Goal: Check status: Check status

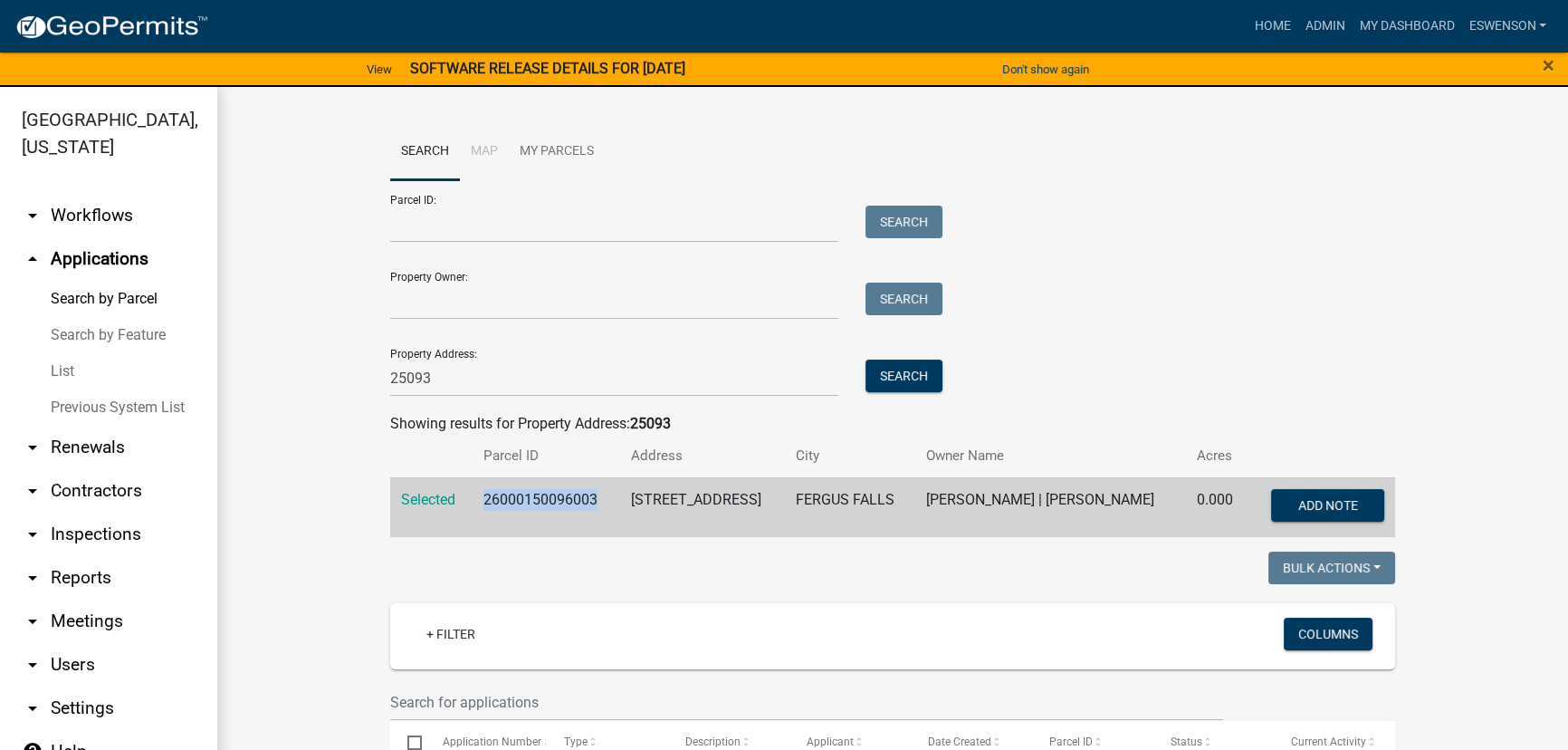
scroll to position [42, 0]
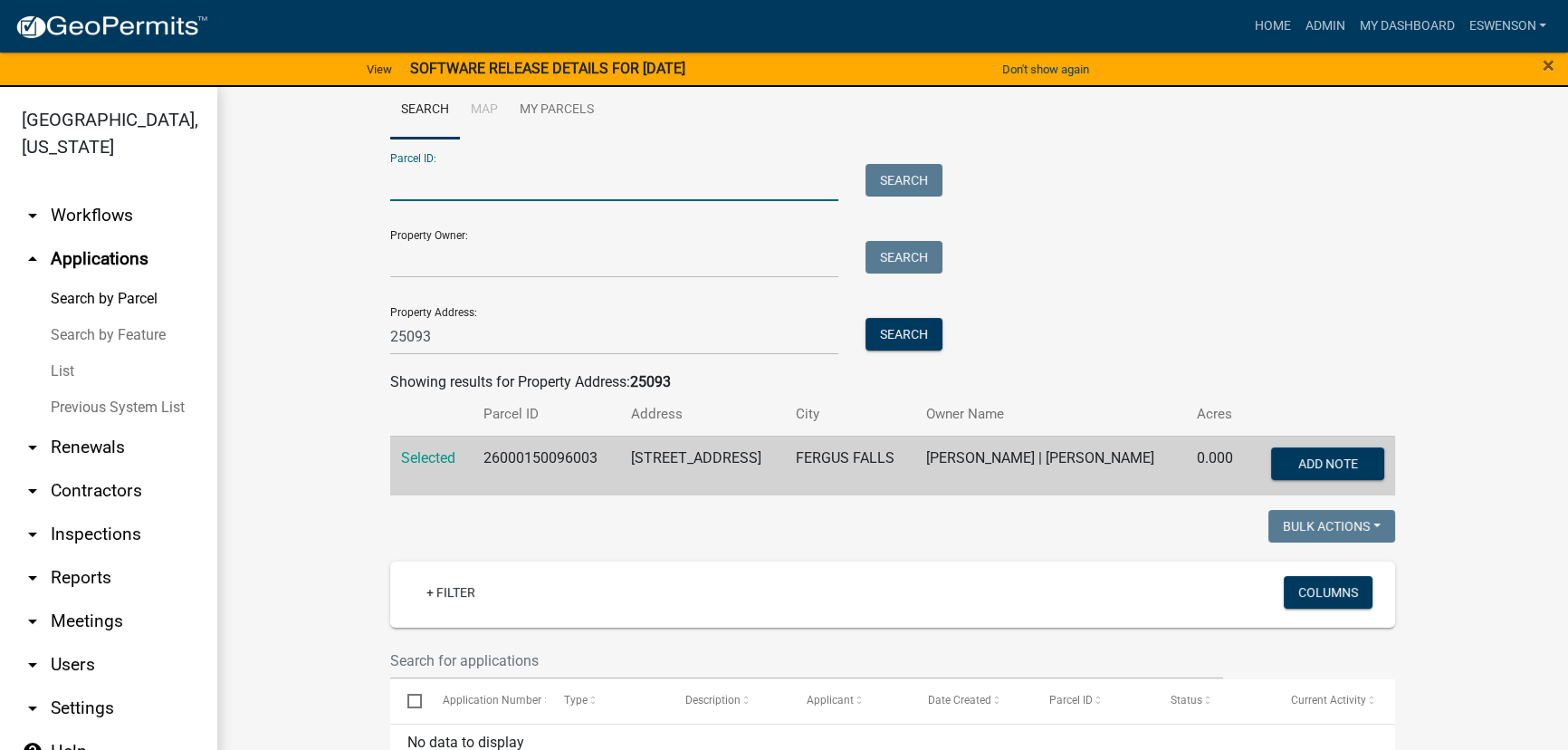
click at [476, 188] on input "Parcel ID:" at bounding box center [614, 182] width 448 height 37
click at [403, 346] on input "25093" at bounding box center [614, 336] width 448 height 37
click at [485, 176] on input "Parcel ID:" at bounding box center [614, 182] width 448 height 37
paste input "55000990277000"
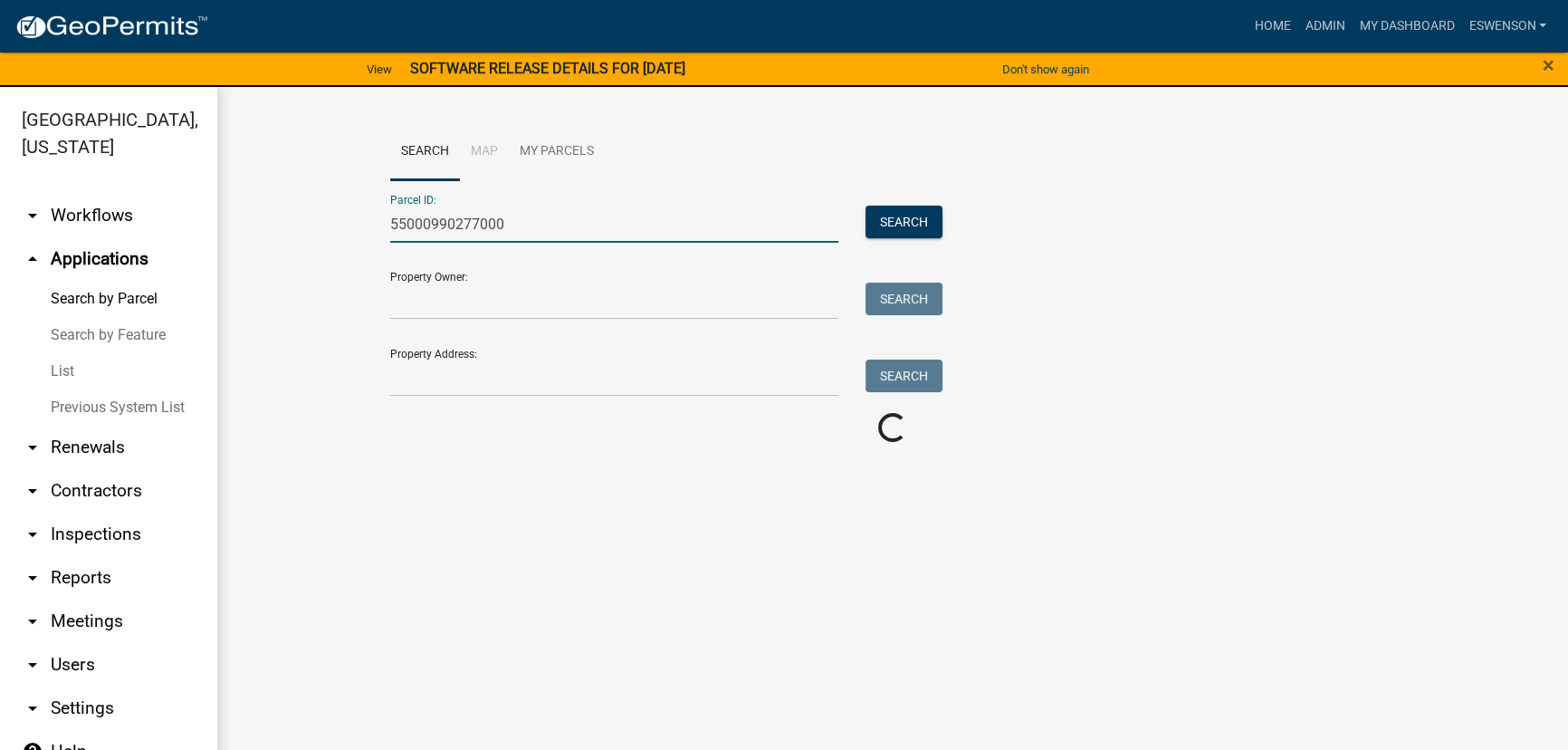
scroll to position [0, 0]
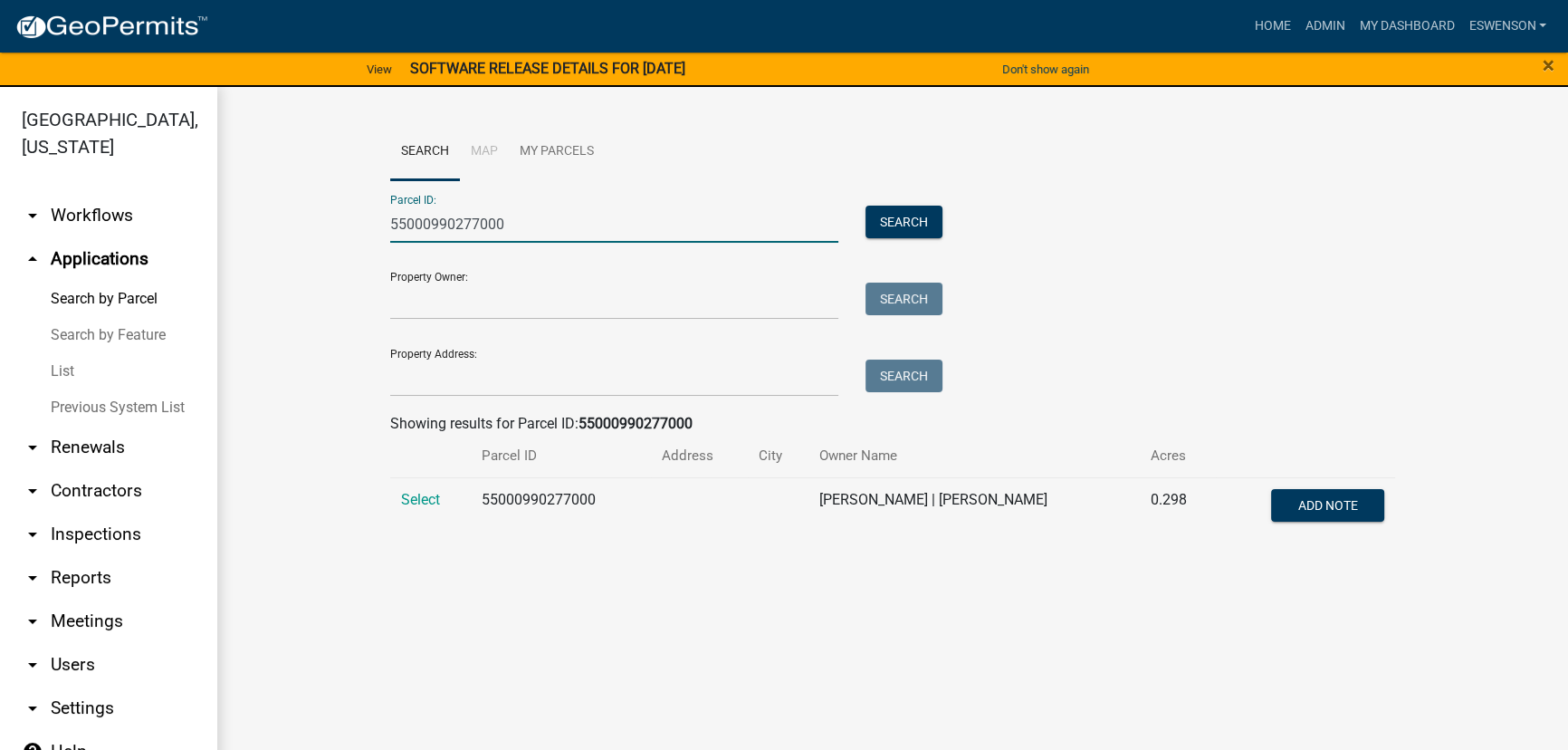
type input "55000990277000"
